Goal: Transaction & Acquisition: Purchase product/service

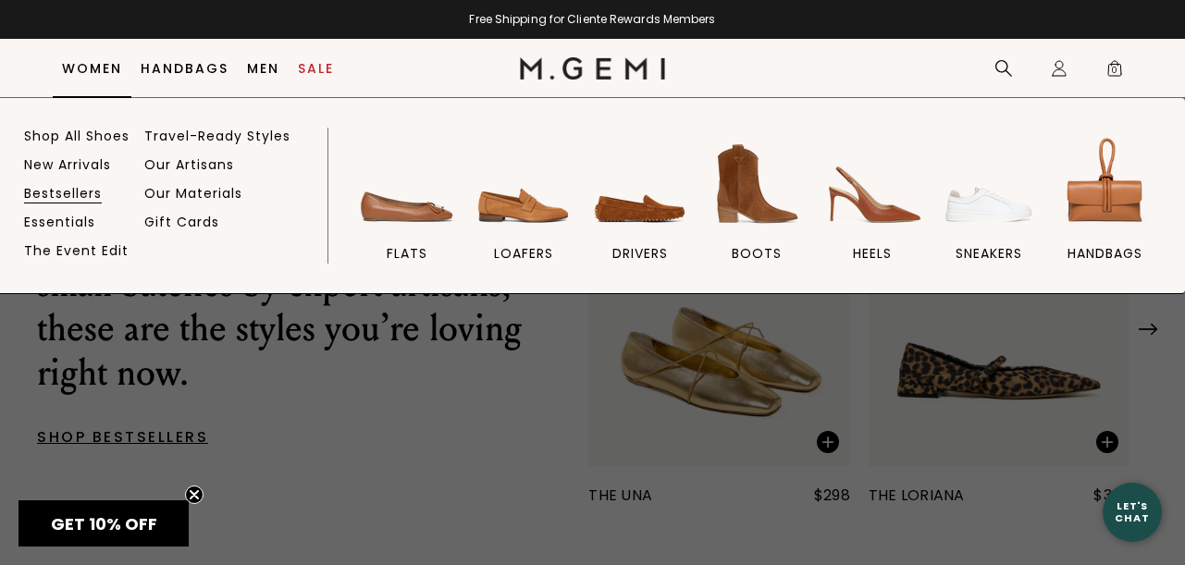
click at [57, 191] on link "Bestsellers" at bounding box center [63, 193] width 78 height 17
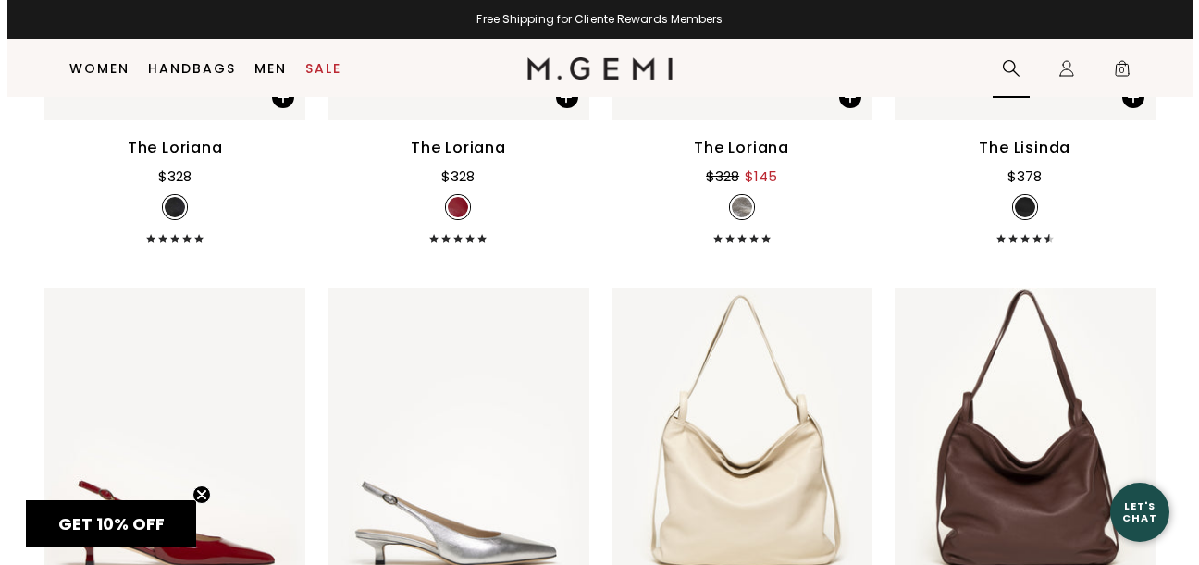
scroll to position [5232, 0]
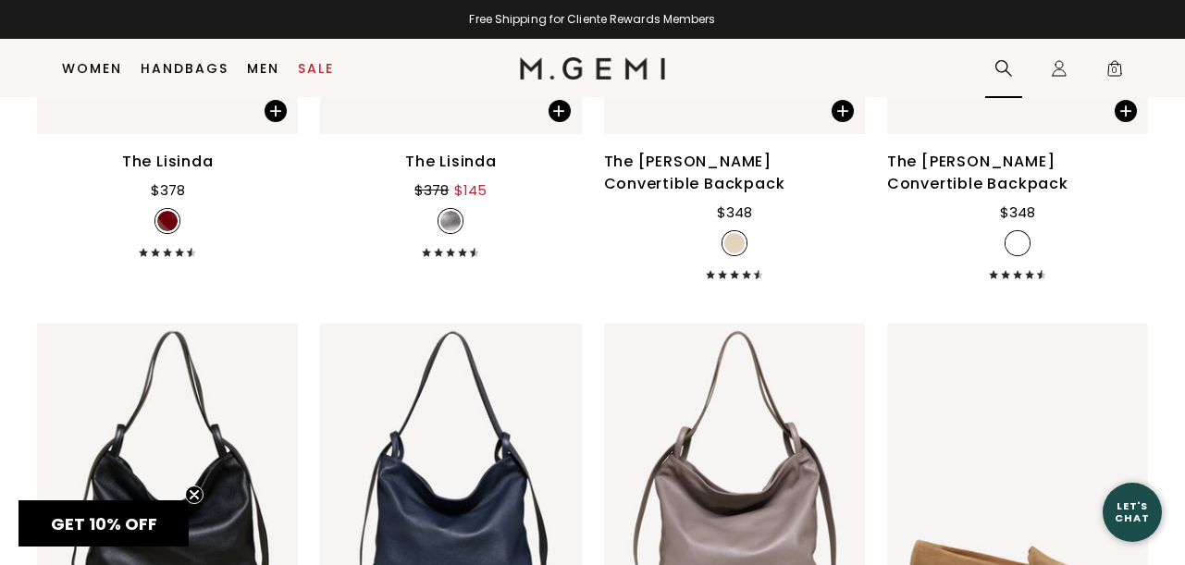
click at [1005, 67] on icon at bounding box center [1004, 68] width 19 height 19
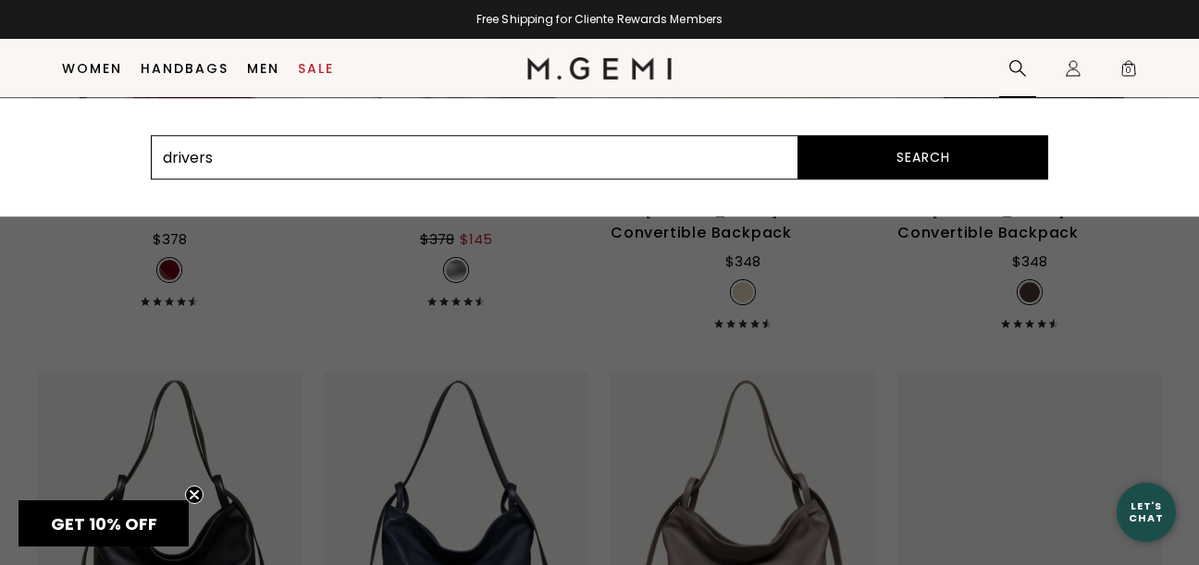
type input "drivers"
click at [923, 157] on button "Search" at bounding box center [924, 157] width 250 height 44
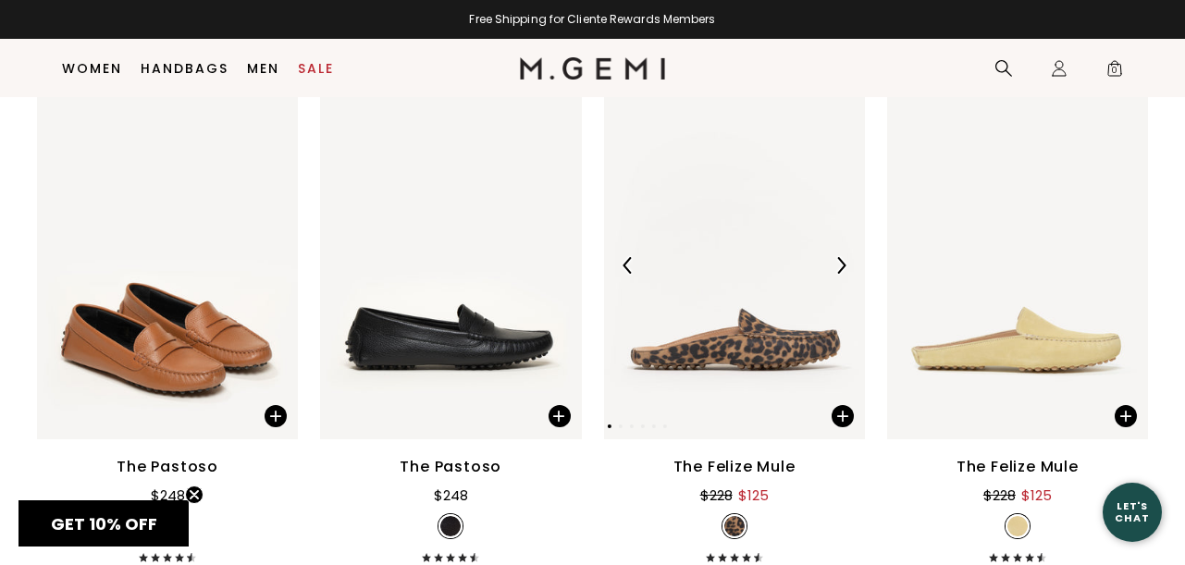
click at [724, 372] on img at bounding box center [734, 266] width 261 height 348
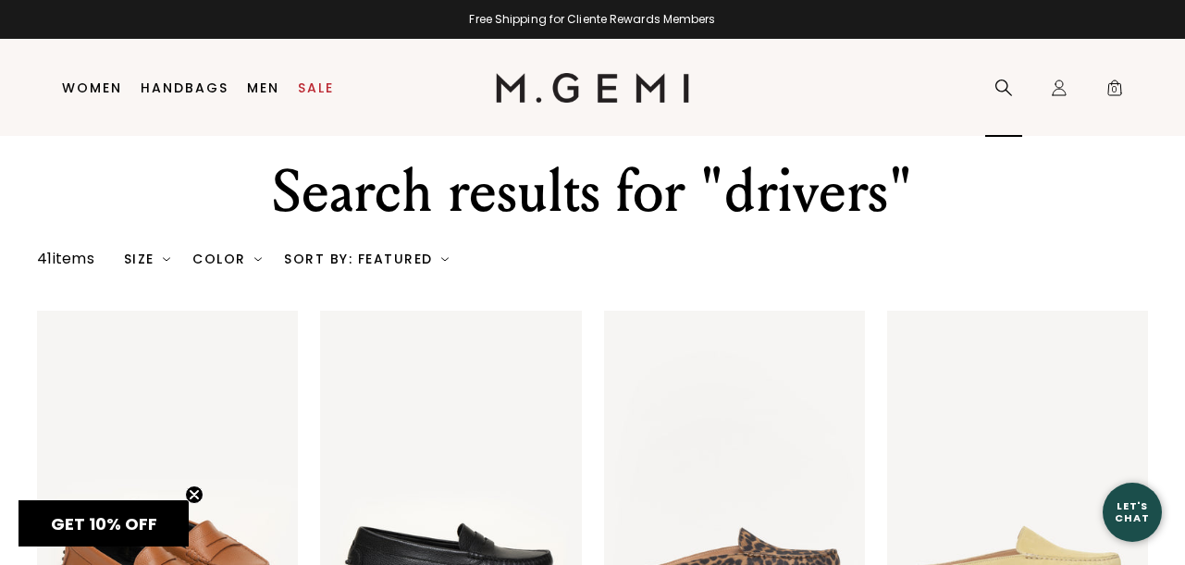
click at [995, 88] on icon at bounding box center [1004, 88] width 19 height 19
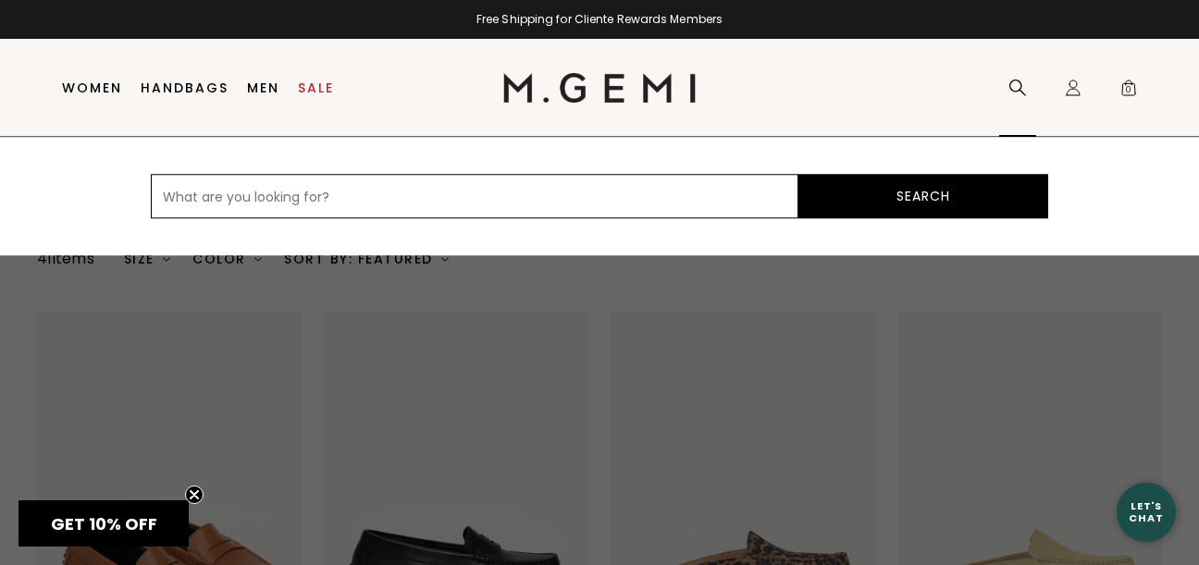
click at [505, 200] on input "text" at bounding box center [475, 196] width 648 height 44
type input "feliz"
click at [845, 199] on button "Search" at bounding box center [924, 196] width 250 height 44
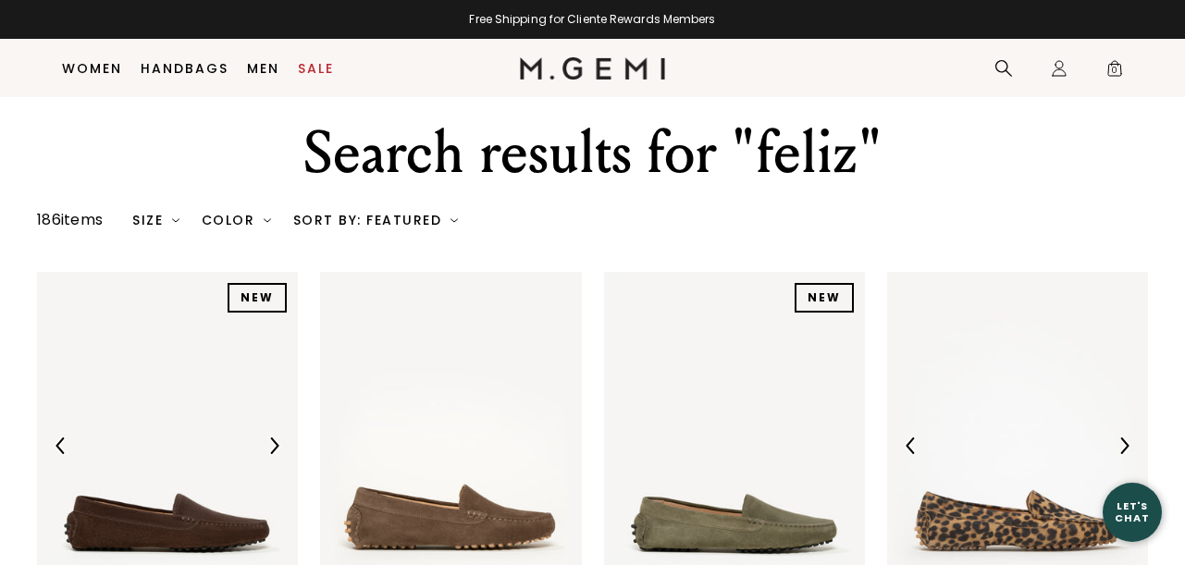
scroll to position [273, 0]
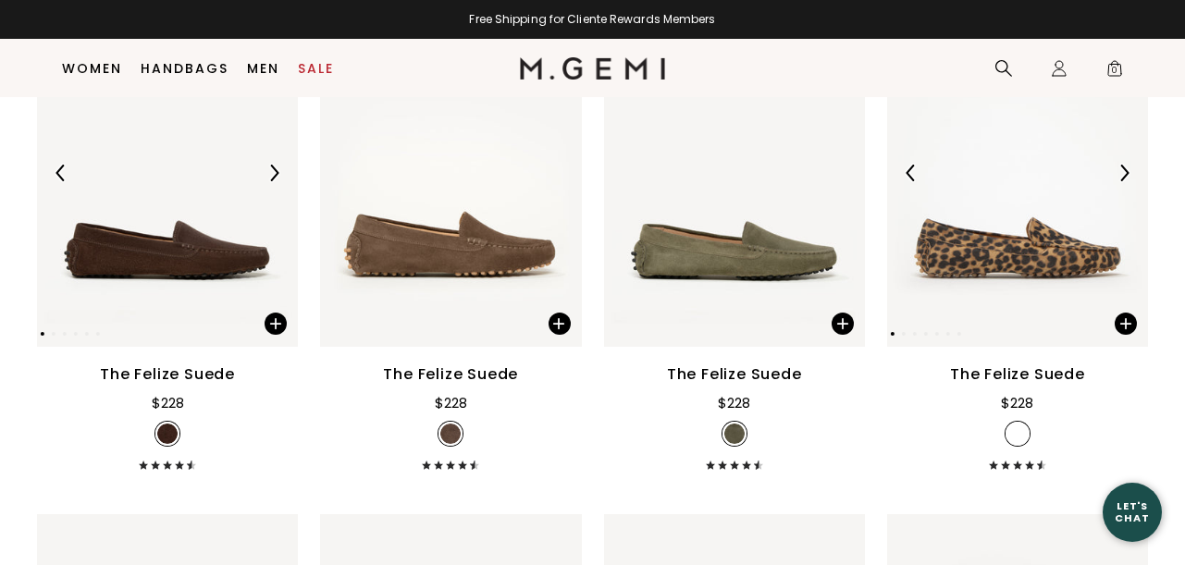
click at [1048, 281] on img at bounding box center [1017, 173] width 261 height 348
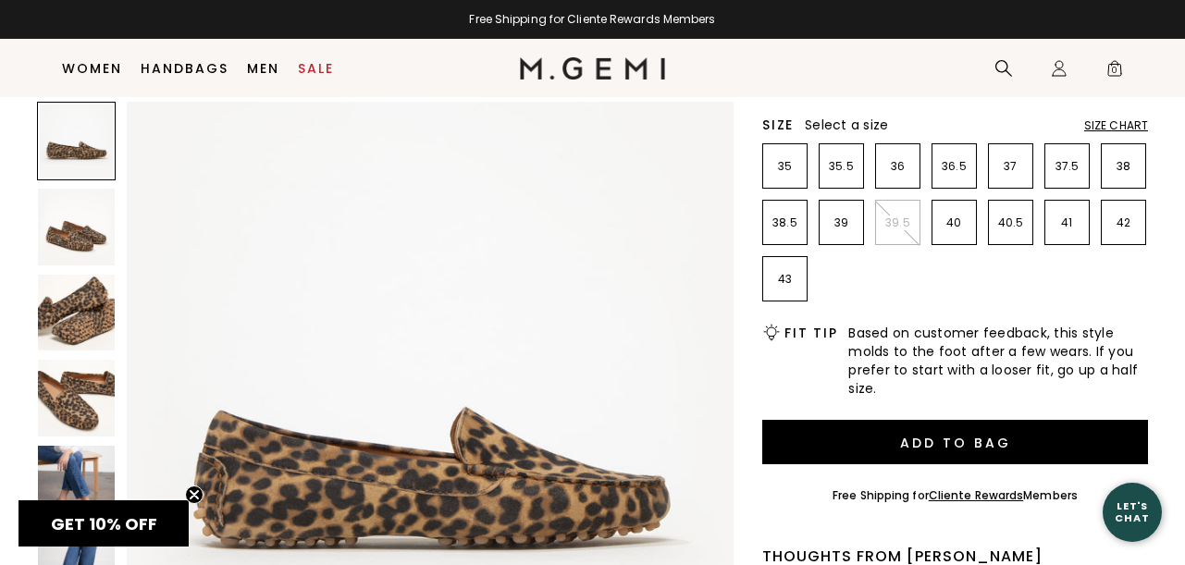
scroll to position [345, 0]
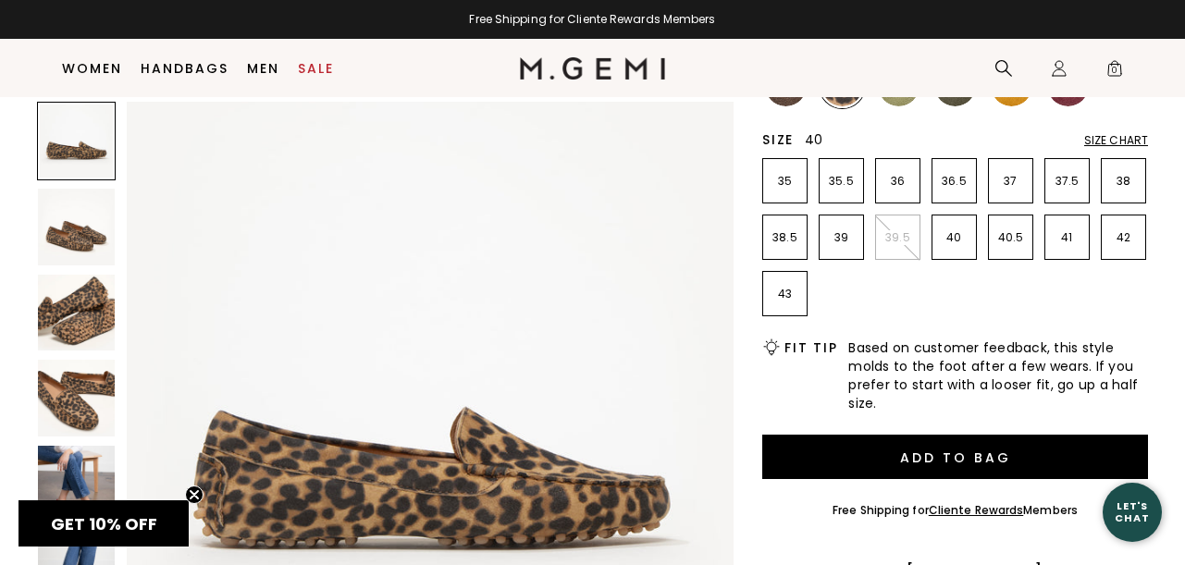
click at [956, 239] on p "40" at bounding box center [954, 237] width 43 height 15
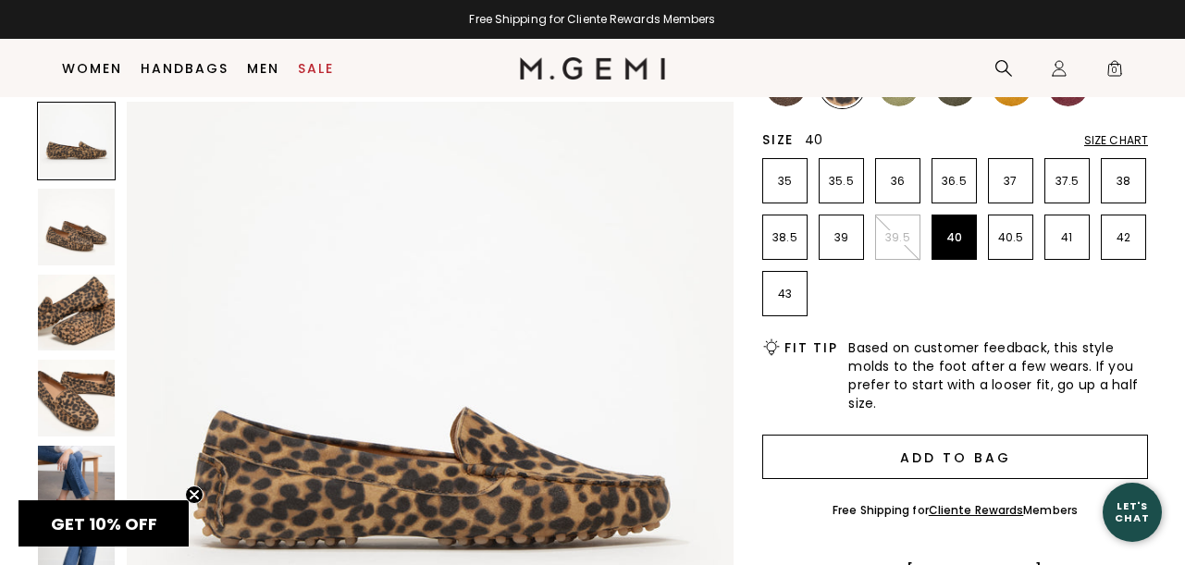
click at [971, 449] on button "Add to Bag" at bounding box center [955, 457] width 386 height 44
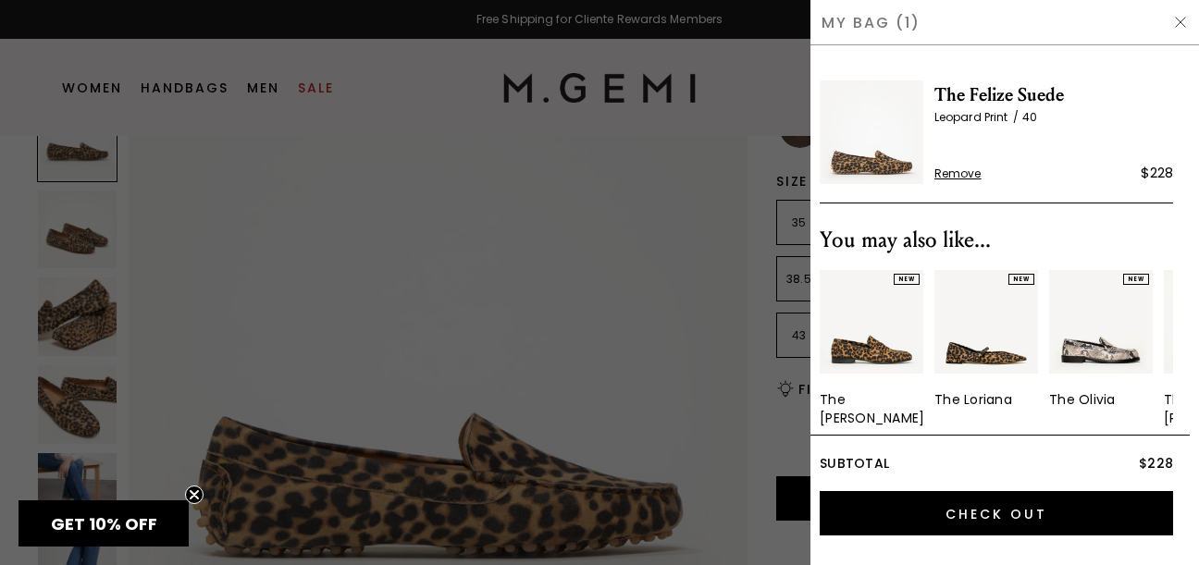
click at [1183, 28] on img at bounding box center [1180, 22] width 15 height 15
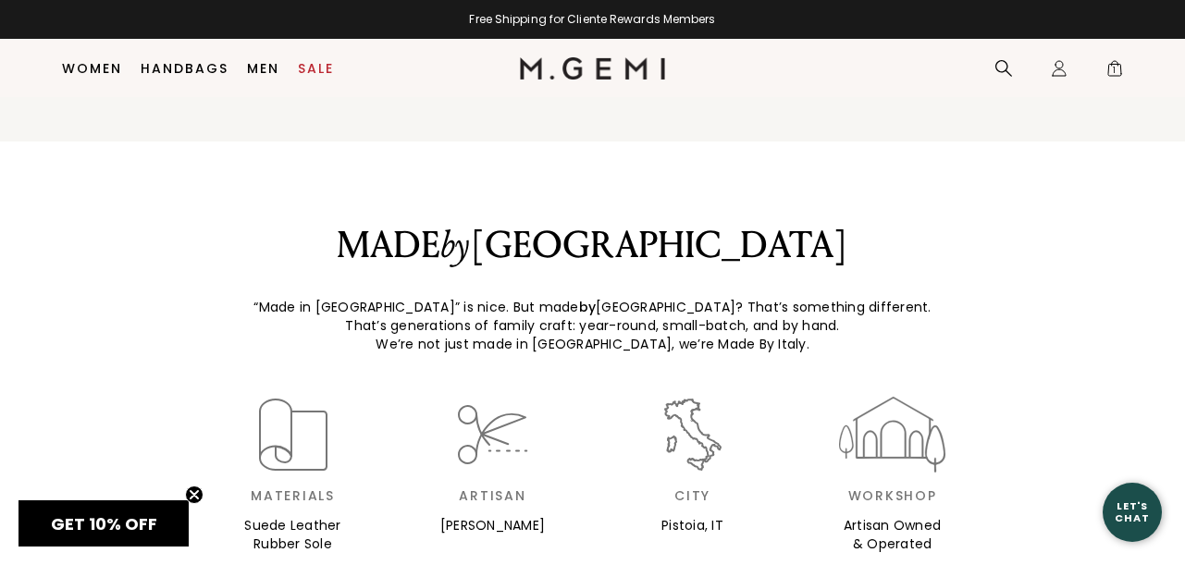
scroll to position [1796, 0]
